Goal: Answer question/provide support

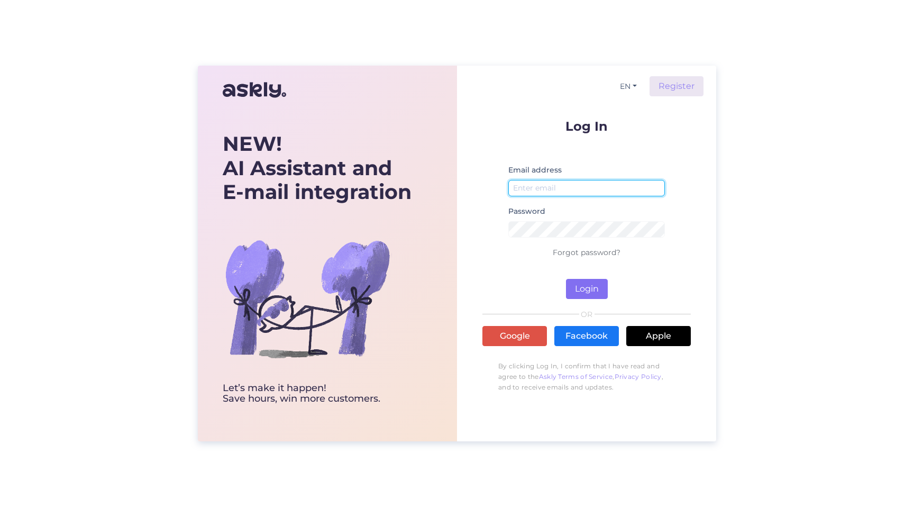
type input "[EMAIL_ADDRESS][DOMAIN_NAME]"
click at [592, 286] on button "Login" at bounding box center [587, 289] width 42 height 20
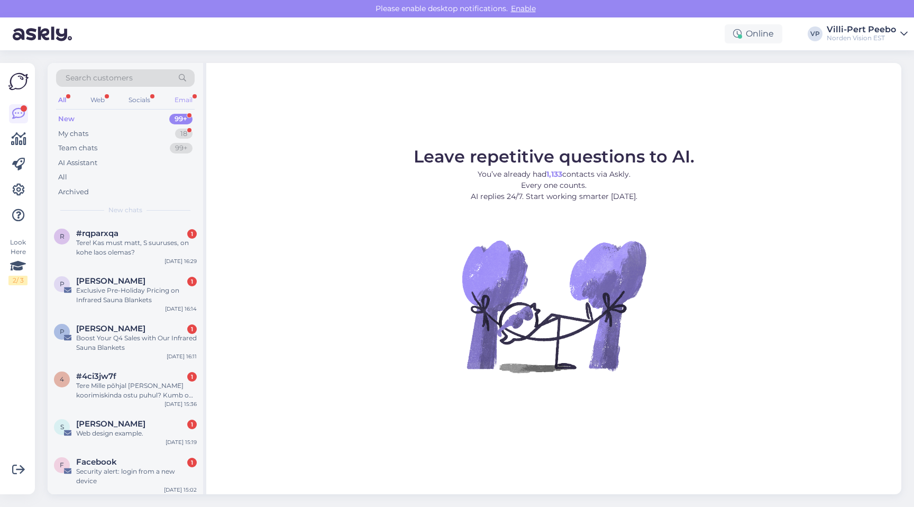
click at [191, 103] on div "Email" at bounding box center [183, 100] width 22 height 14
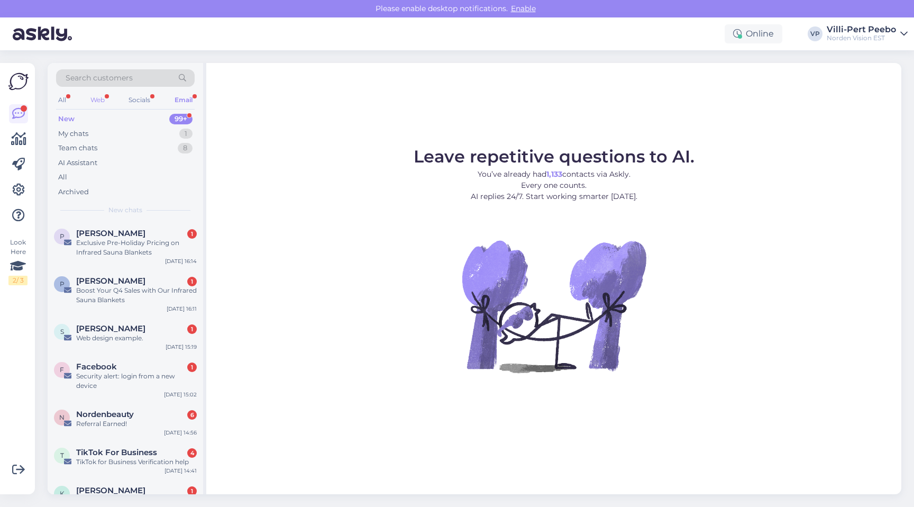
click at [102, 100] on div "Web" at bounding box center [97, 100] width 19 height 14
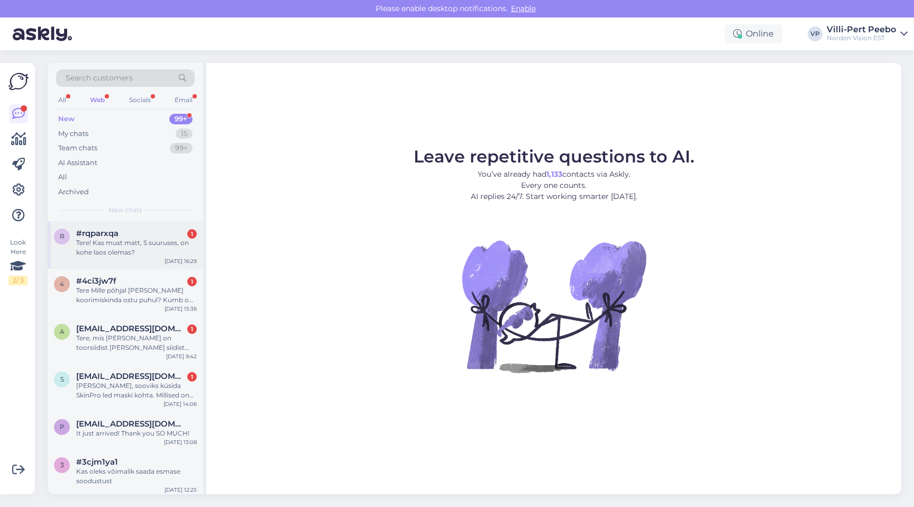
click at [126, 238] on div "Tere! Kas must matt, S suuruses, on kohe laos olemas?" at bounding box center [136, 247] width 121 height 19
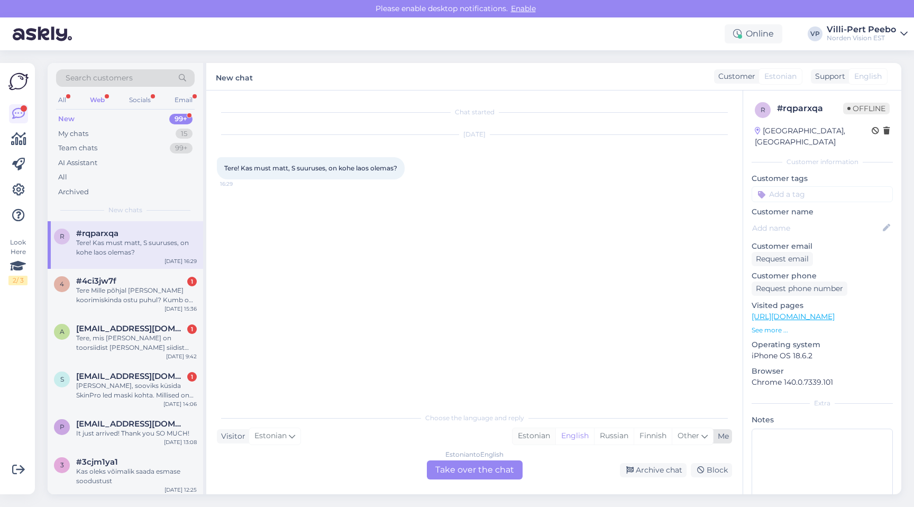
click at [534, 435] on div "Estonian" at bounding box center [533, 436] width 43 height 16
click at [497, 467] on div "Estonian to Estonian Take over the chat" at bounding box center [475, 469] width 96 height 19
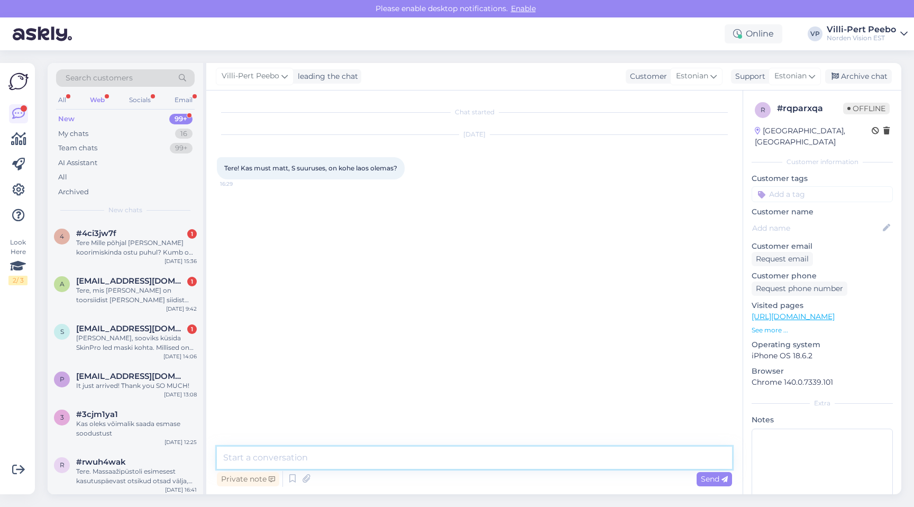
click at [469, 456] on textarea at bounding box center [474, 457] width 515 height 22
type textarea "Tere! Ja on olemas. :)"
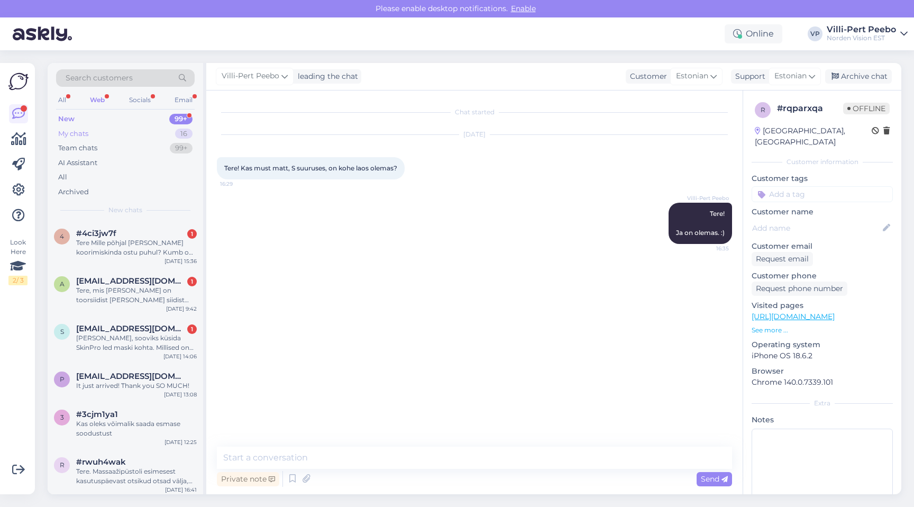
click at [87, 130] on div "My chats" at bounding box center [73, 134] width 30 height 11
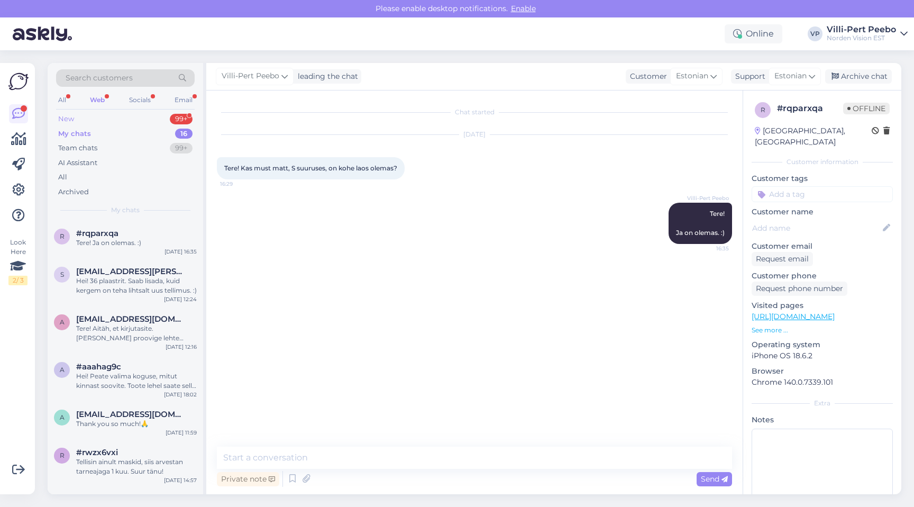
click at [77, 124] on div "New 99+" at bounding box center [125, 119] width 139 height 15
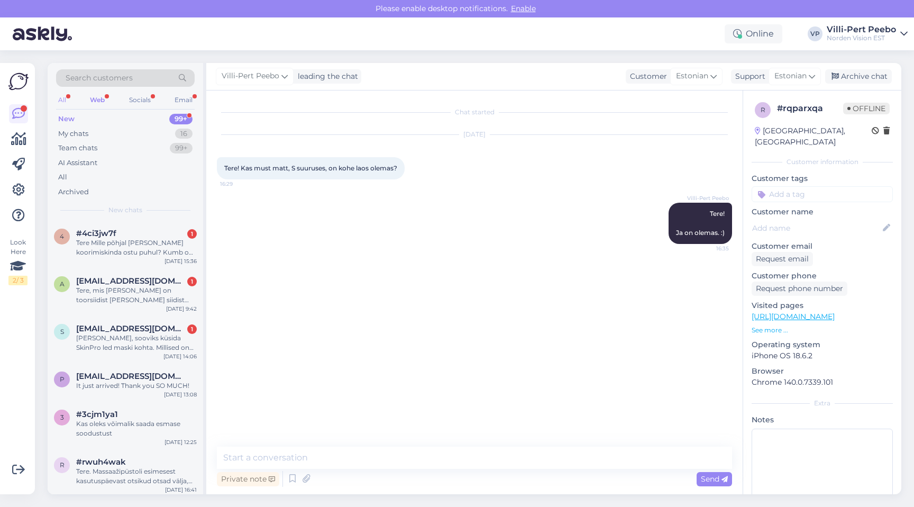
click at [63, 102] on div "All" at bounding box center [62, 100] width 12 height 14
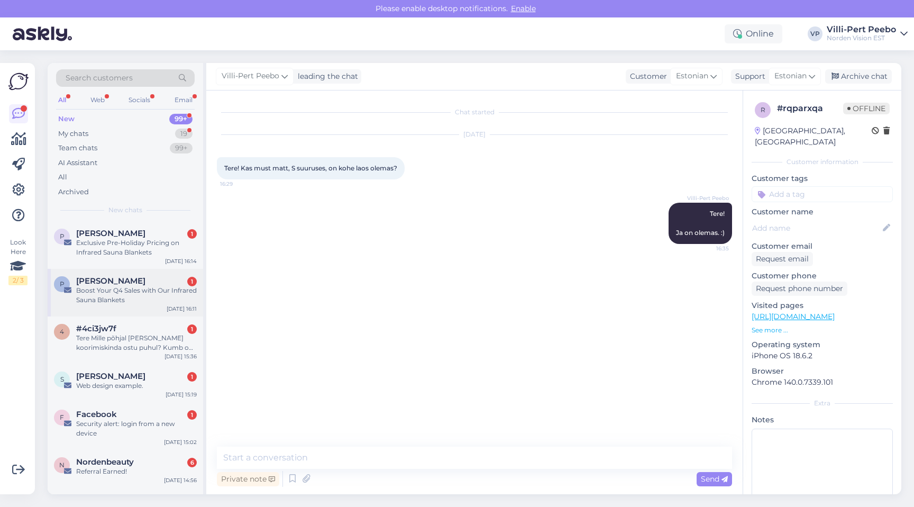
click at [149, 303] on div "Boost Your Q4 Sales with Our Infrared Sauna Blankets" at bounding box center [136, 295] width 121 height 19
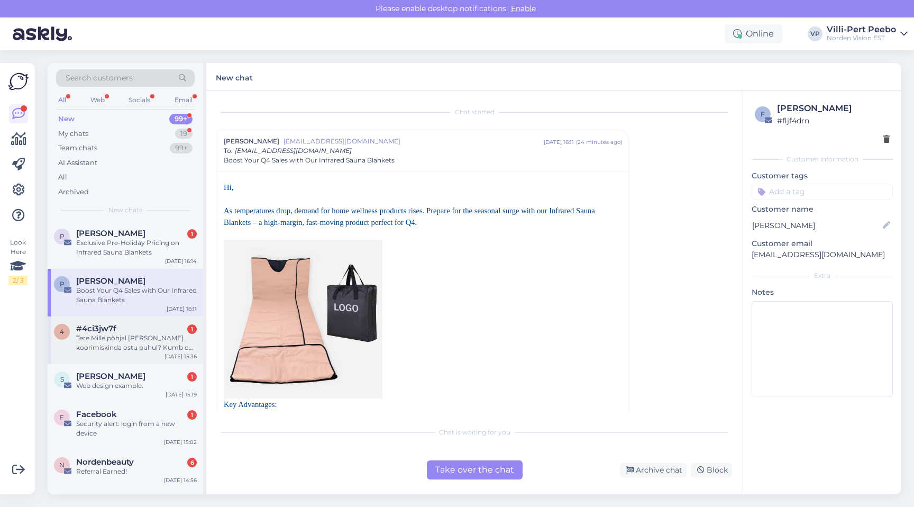
click at [118, 352] on div "Tere Mille põhjal [PERSON_NAME] koorimiskinda ostu puhul? Kumb on sissekasvanud…" at bounding box center [136, 342] width 121 height 19
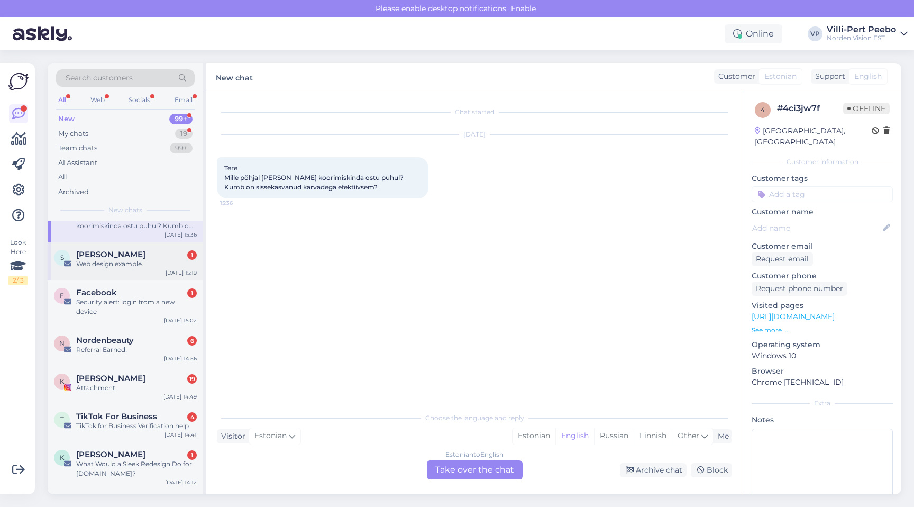
scroll to position [126, 0]
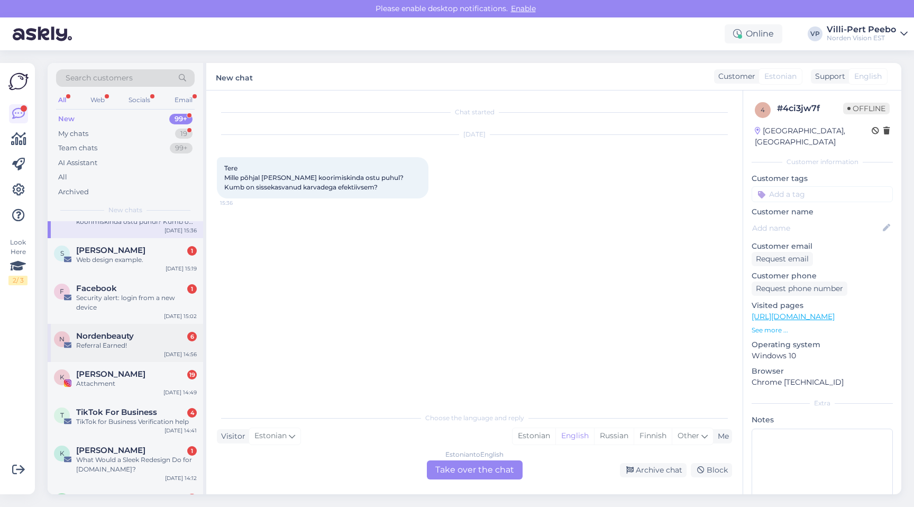
click at [128, 338] on span "Nordenbeauty" at bounding box center [105, 336] width 58 height 10
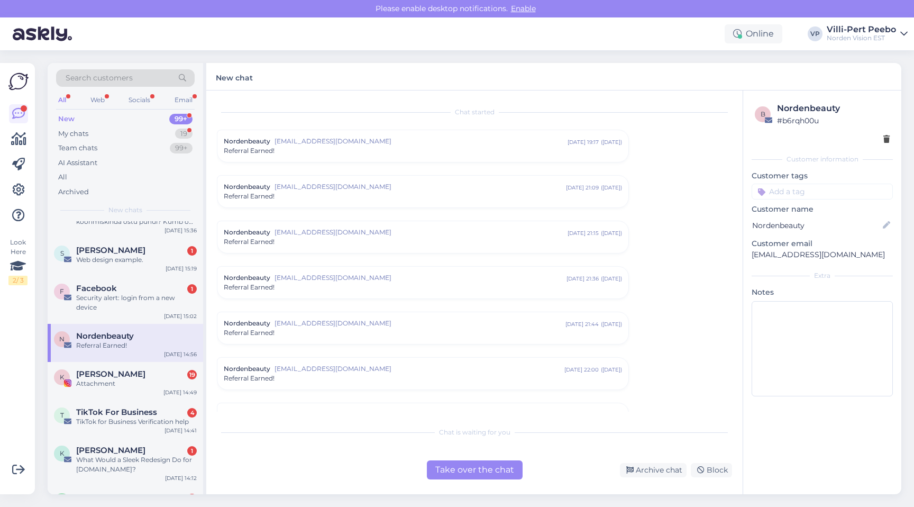
scroll to position [4297, 0]
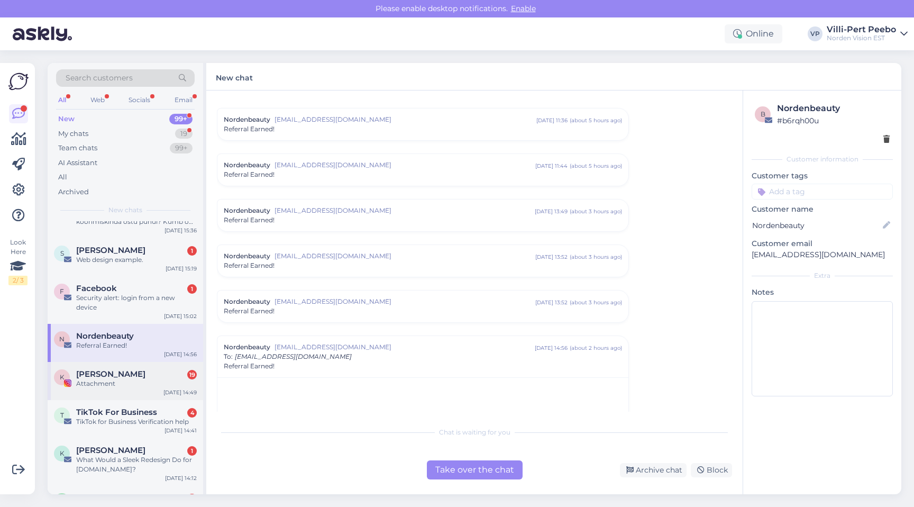
click at [134, 362] on div "K [PERSON_NAME] 19 Attachment [DATE] 14:49" at bounding box center [125, 381] width 155 height 38
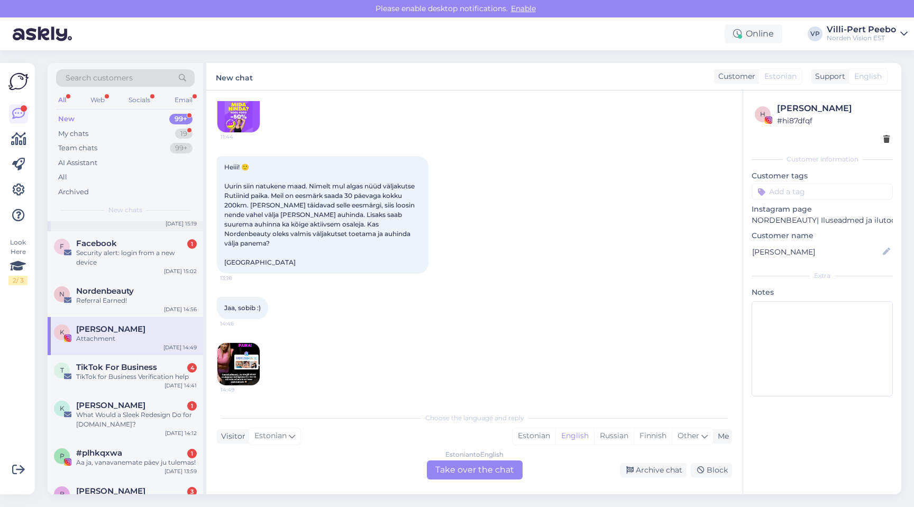
scroll to position [131, 0]
